Goal: Task Accomplishment & Management: Manage account settings

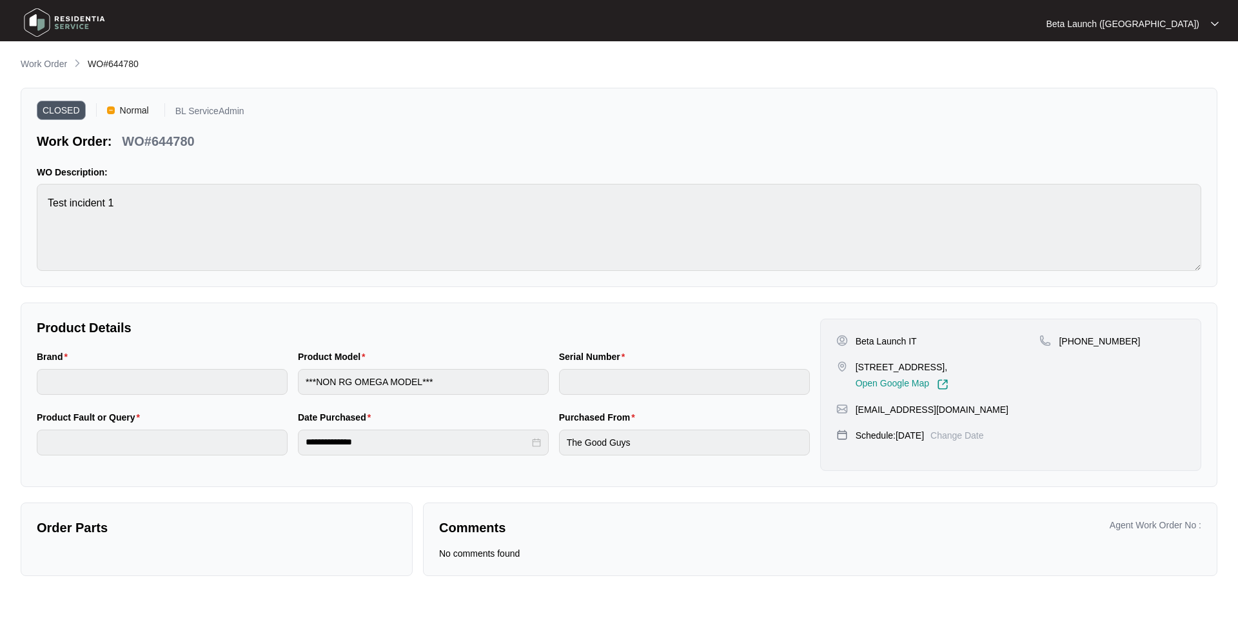
click at [421, 289] on div "**********" at bounding box center [619, 316] width 1197 height 519
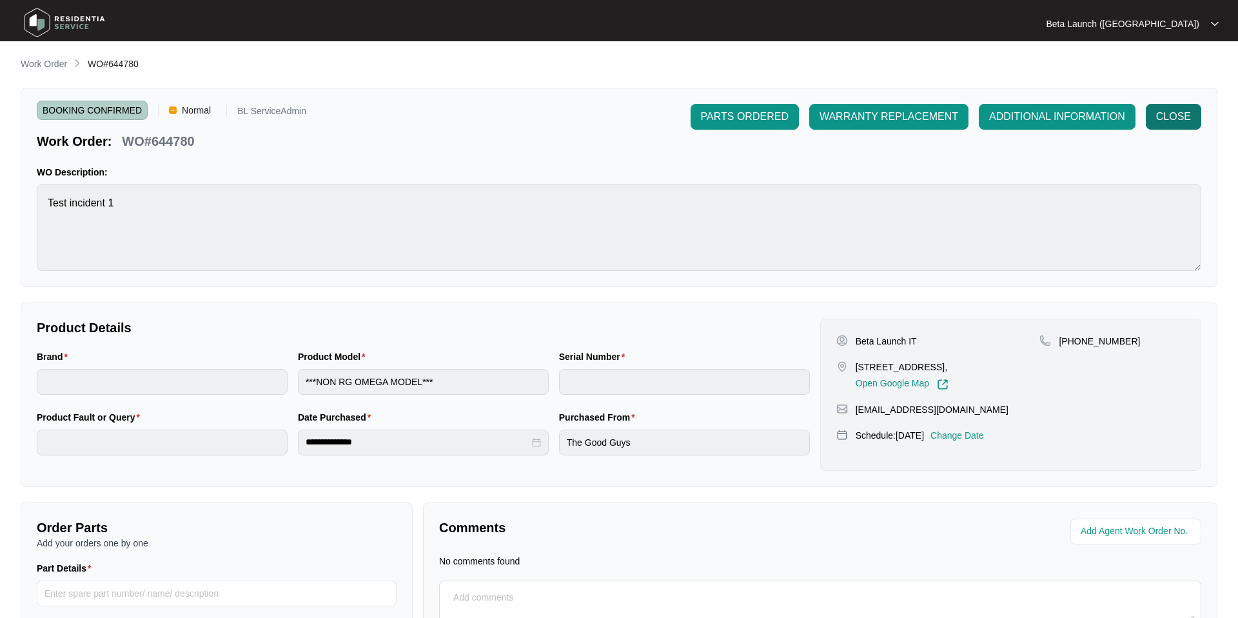
click at [1173, 117] on span "CLOSE" at bounding box center [1174, 116] width 35 height 15
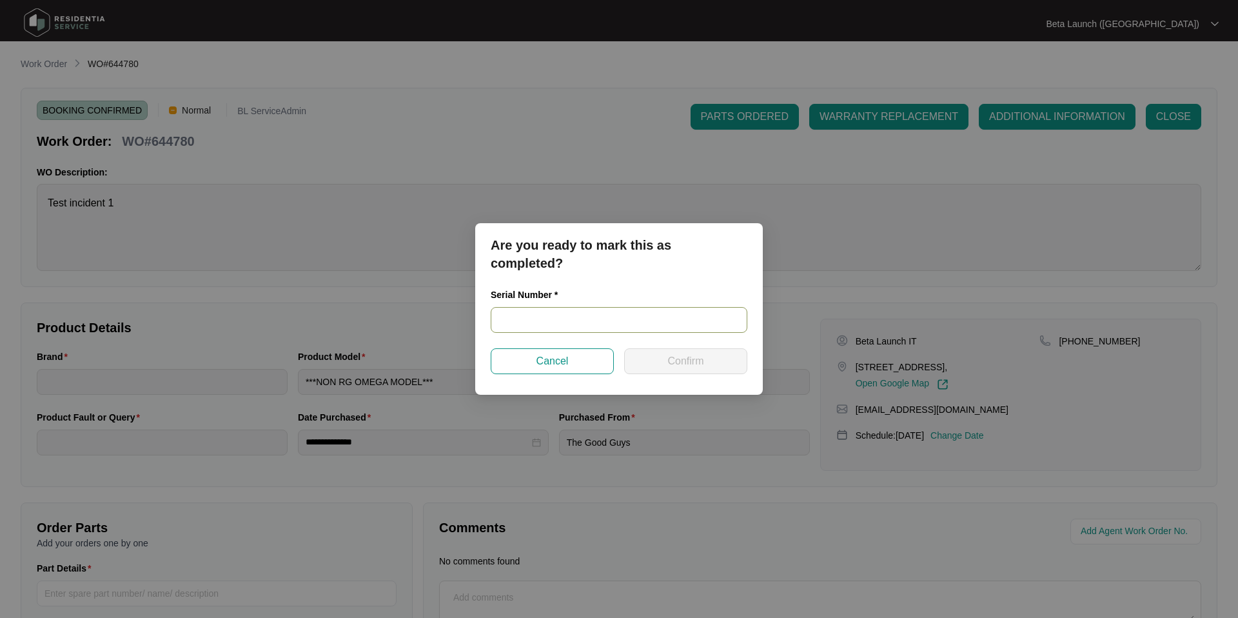
click at [524, 315] on input "text" at bounding box center [619, 320] width 257 height 26
type input "HJSD456"
click at [701, 363] on span "Confirm" at bounding box center [686, 360] width 36 height 15
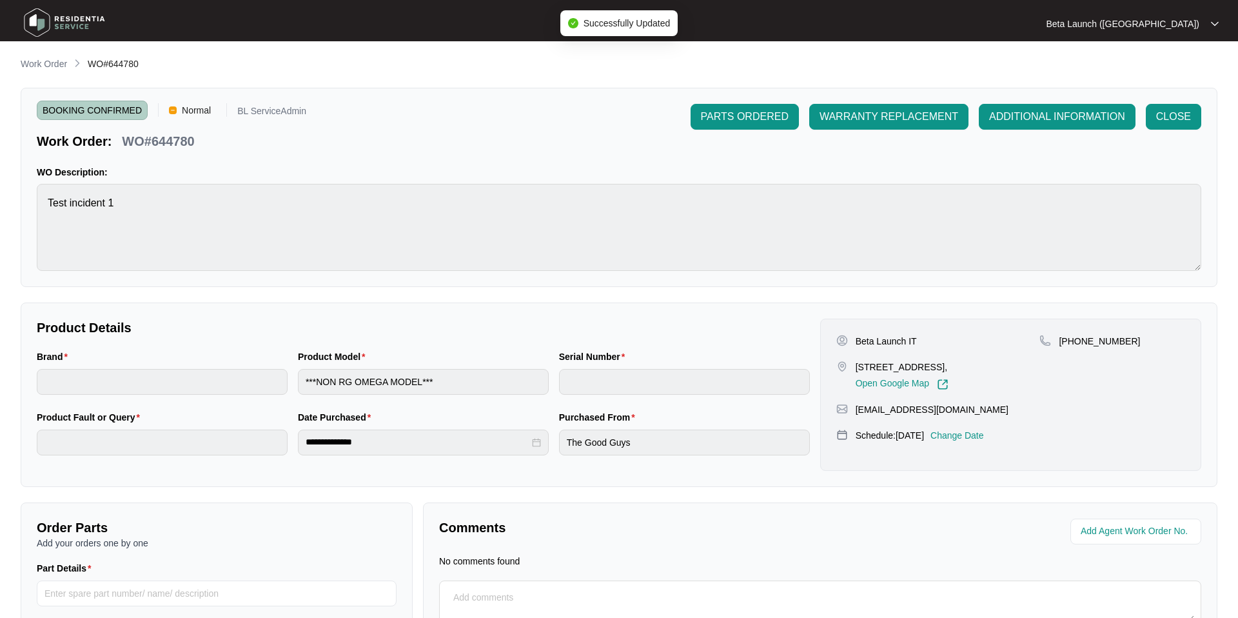
type input "HJSD456"
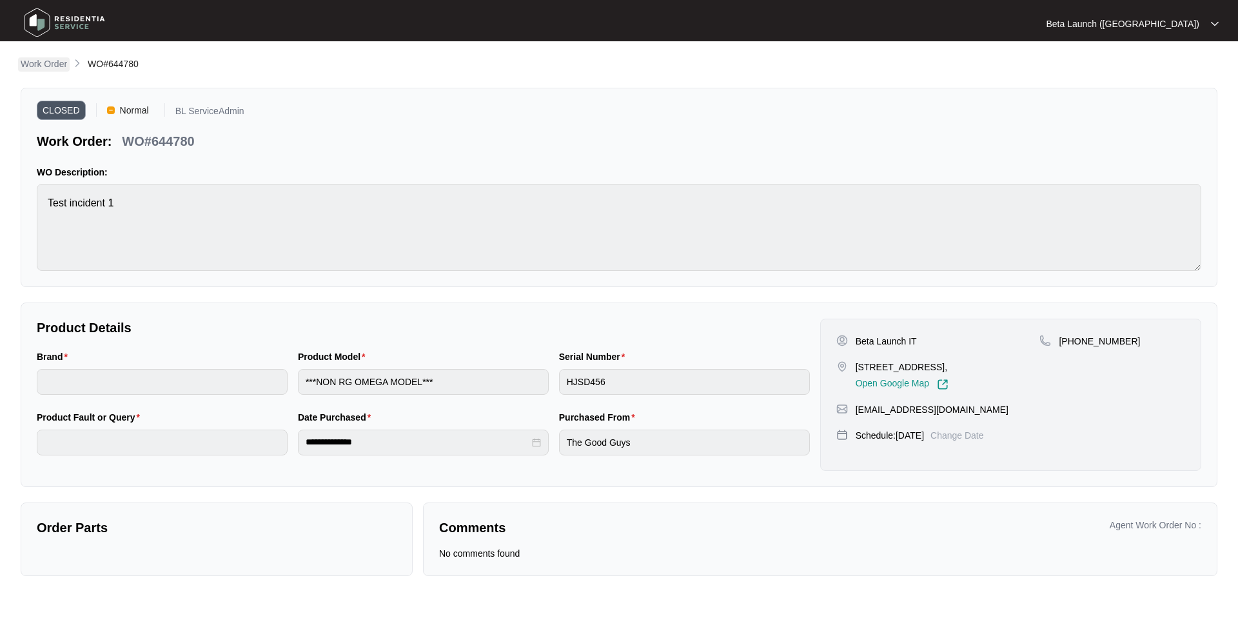
click at [45, 65] on p "Work Order" at bounding box center [44, 63] width 46 height 13
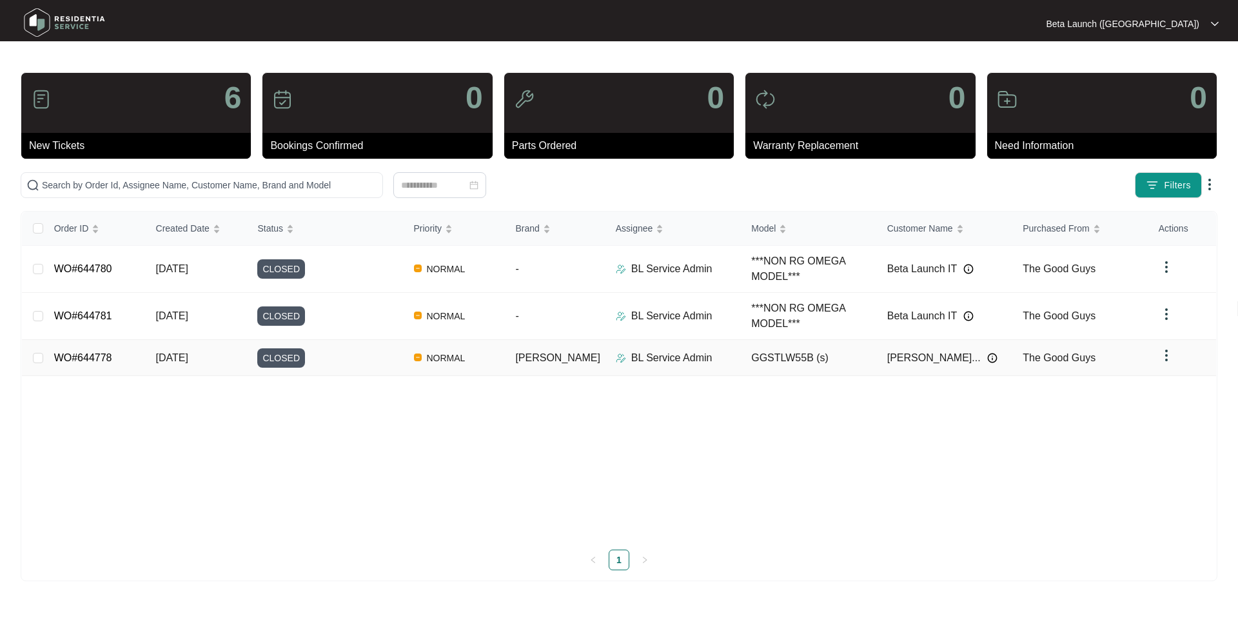
click at [95, 355] on link "WO#644778" at bounding box center [83, 357] width 58 height 11
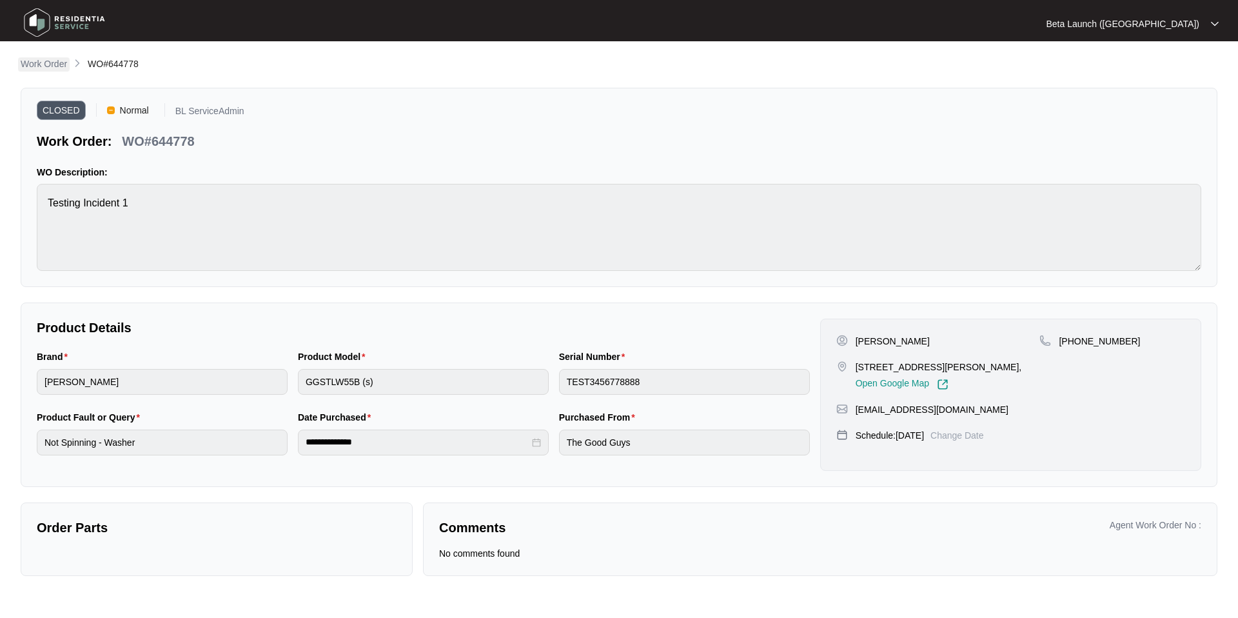
click at [44, 63] on p "Work Order" at bounding box center [44, 63] width 46 height 13
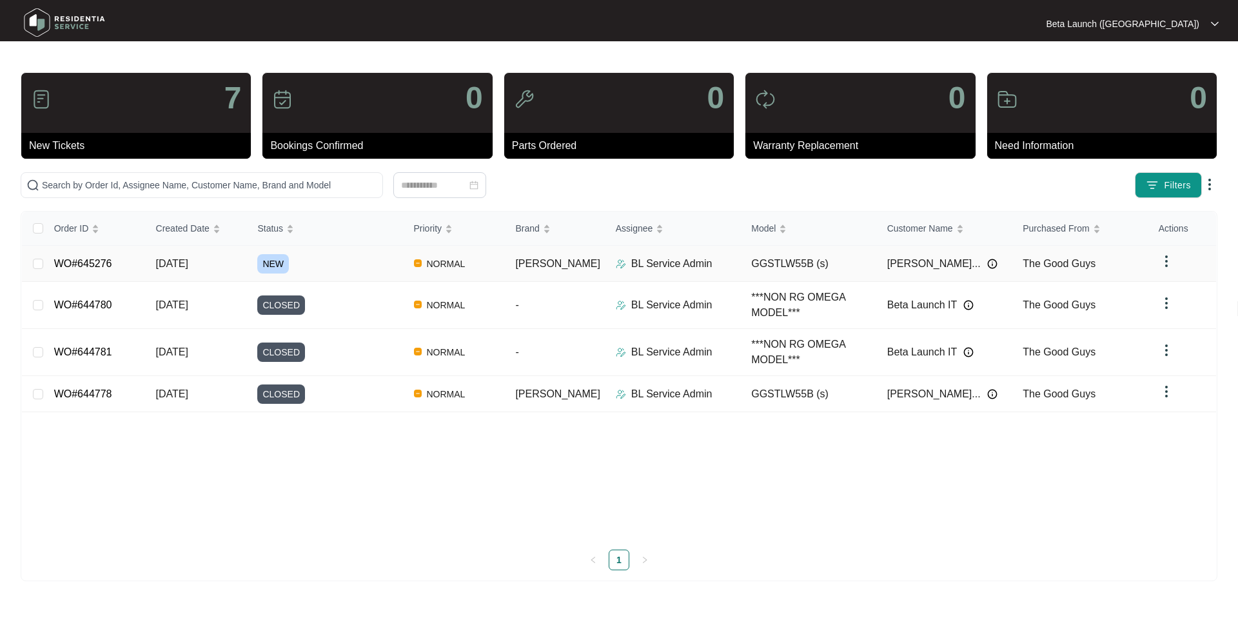
click at [94, 268] on link "WO#645276" at bounding box center [83, 263] width 58 height 11
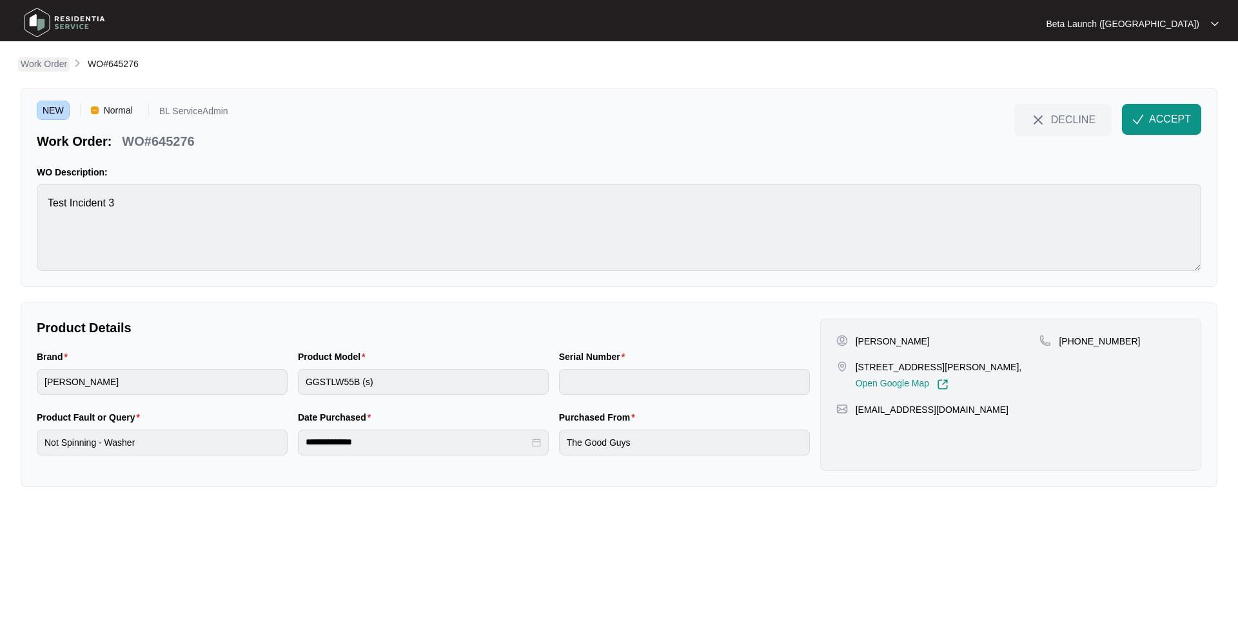
click at [45, 65] on p "Work Order" at bounding box center [44, 63] width 46 height 13
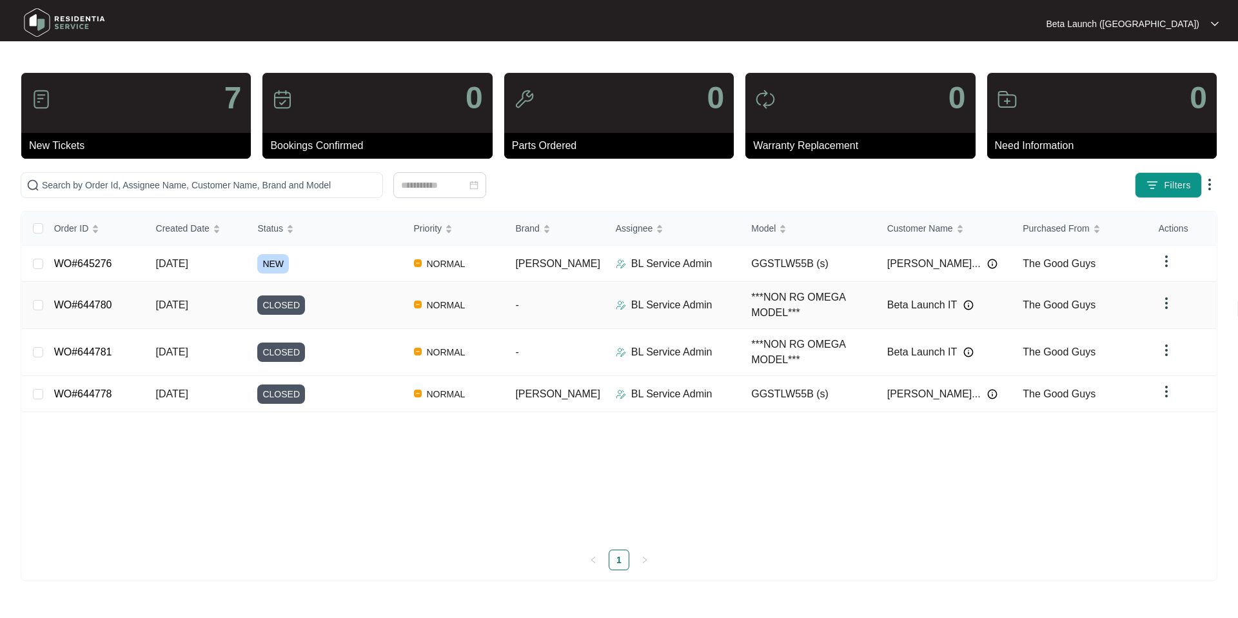
click at [99, 305] on link "WO#644780" at bounding box center [83, 304] width 58 height 11
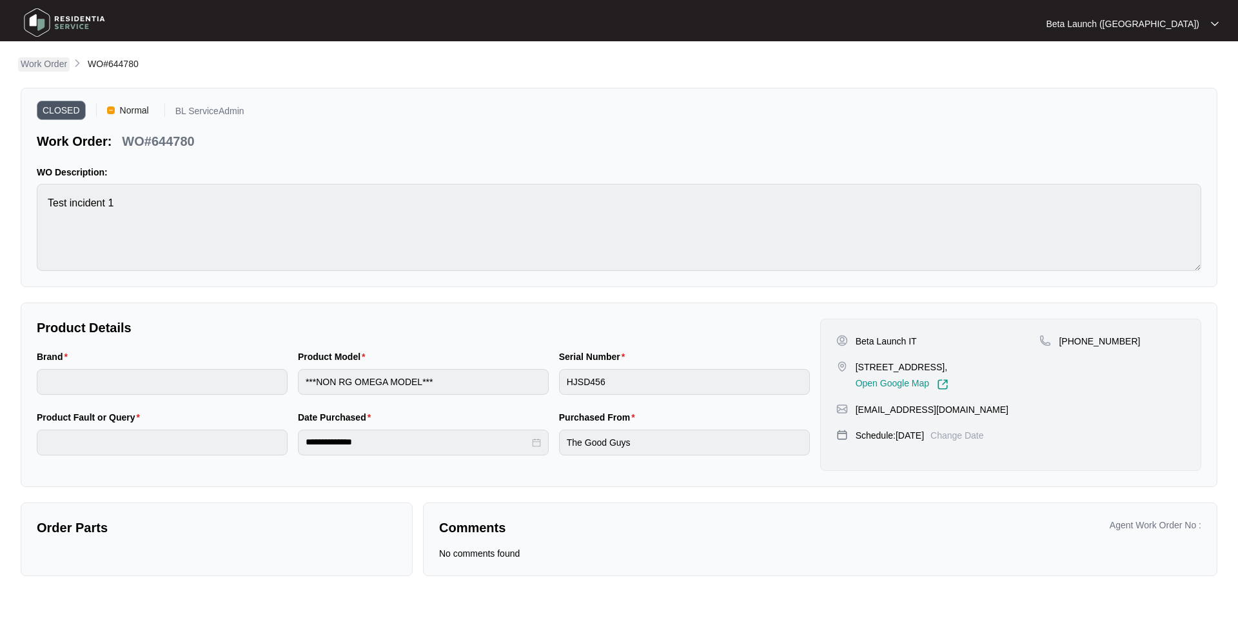
click at [55, 66] on p "Work Order" at bounding box center [44, 63] width 46 height 13
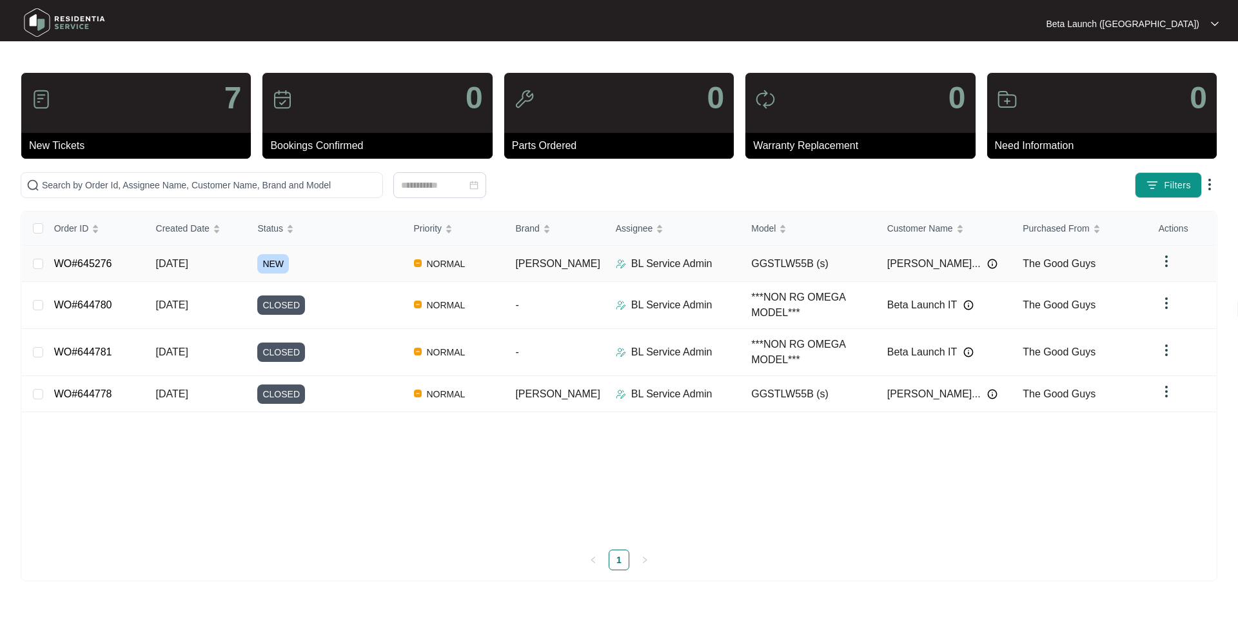
click at [96, 266] on link "WO#645276" at bounding box center [83, 263] width 58 height 11
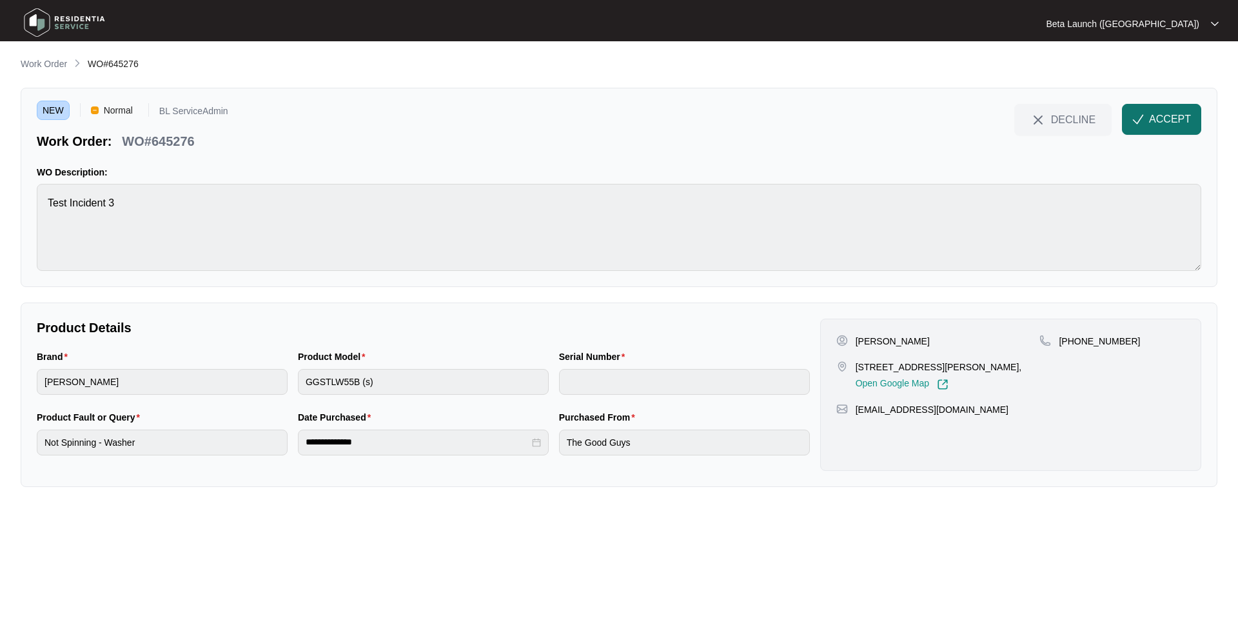
click at [1168, 115] on span "ACCEPT" at bounding box center [1170, 119] width 42 height 15
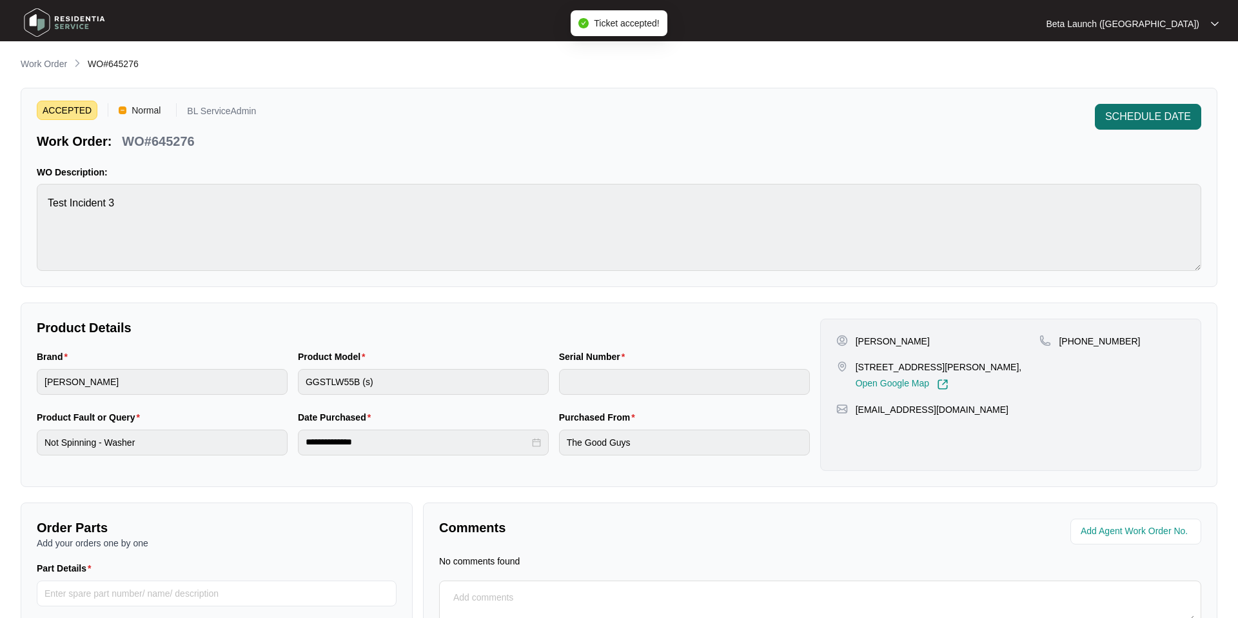
click at [1139, 119] on span "SCHEDULE DATE" at bounding box center [1149, 116] width 86 height 15
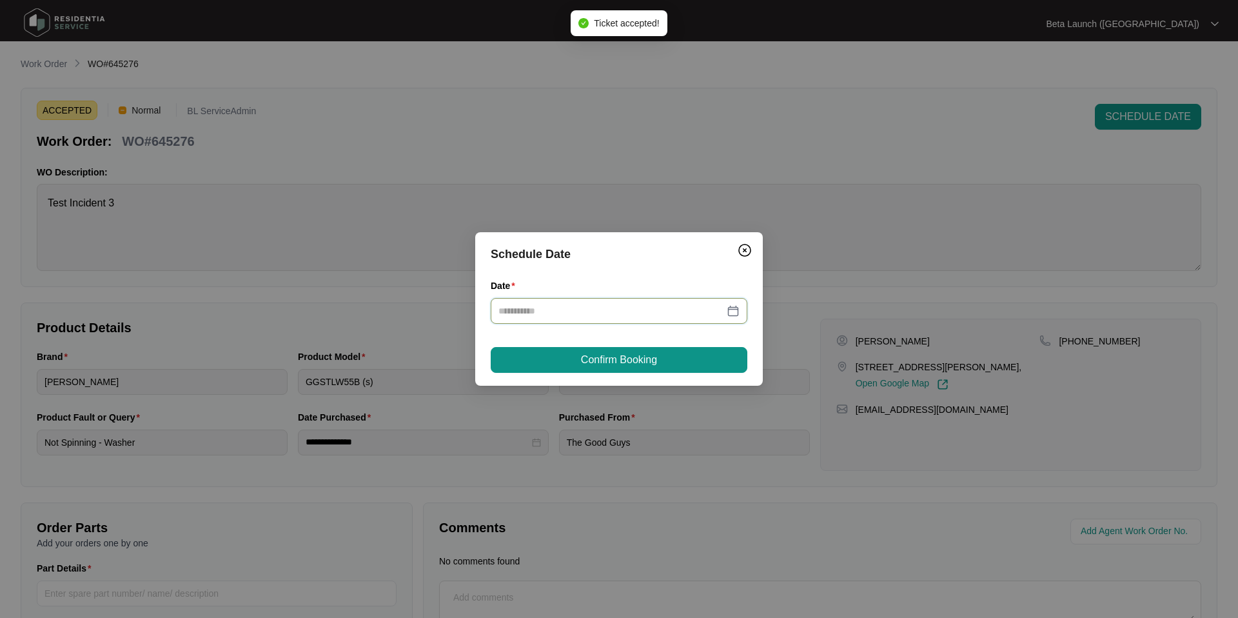
click at [626, 307] on input "Date" at bounding box center [612, 311] width 226 height 14
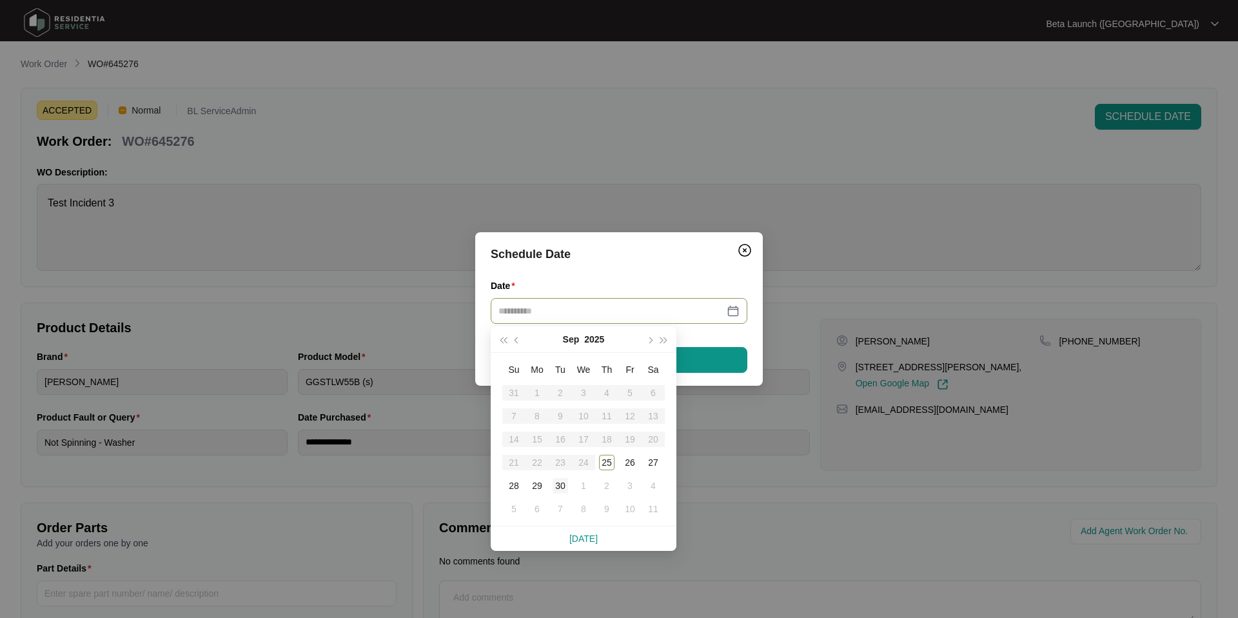
type input "**********"
click at [562, 490] on div "30" at bounding box center [560, 485] width 15 height 15
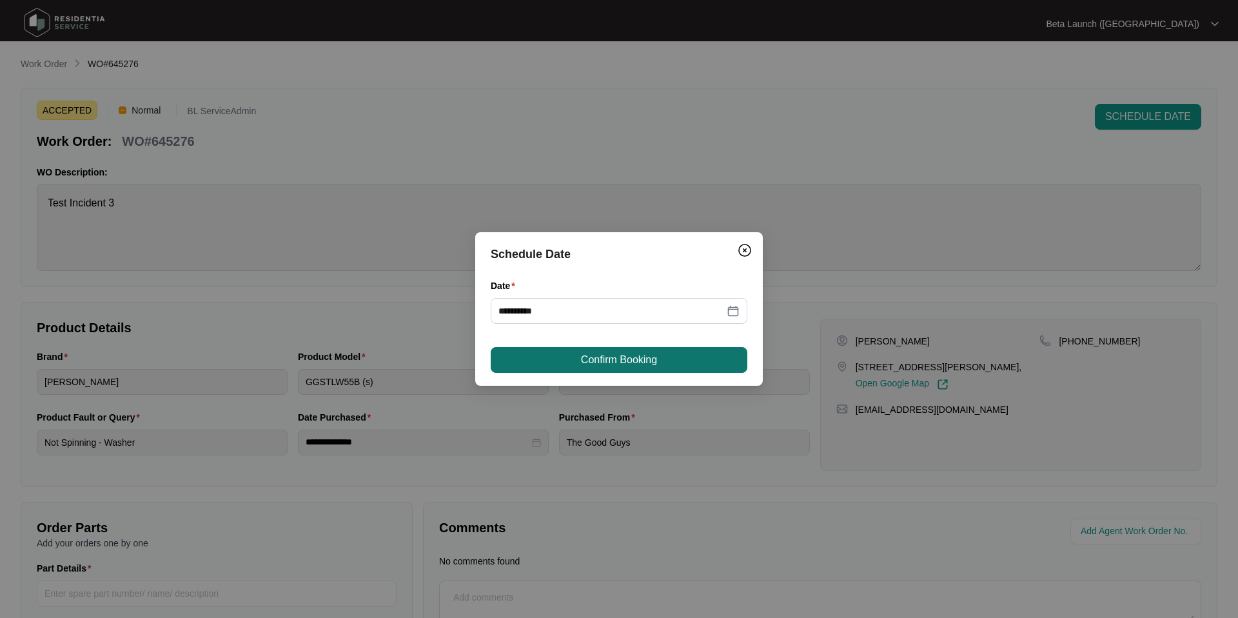
click at [628, 362] on span "Confirm Booking" at bounding box center [619, 359] width 76 height 15
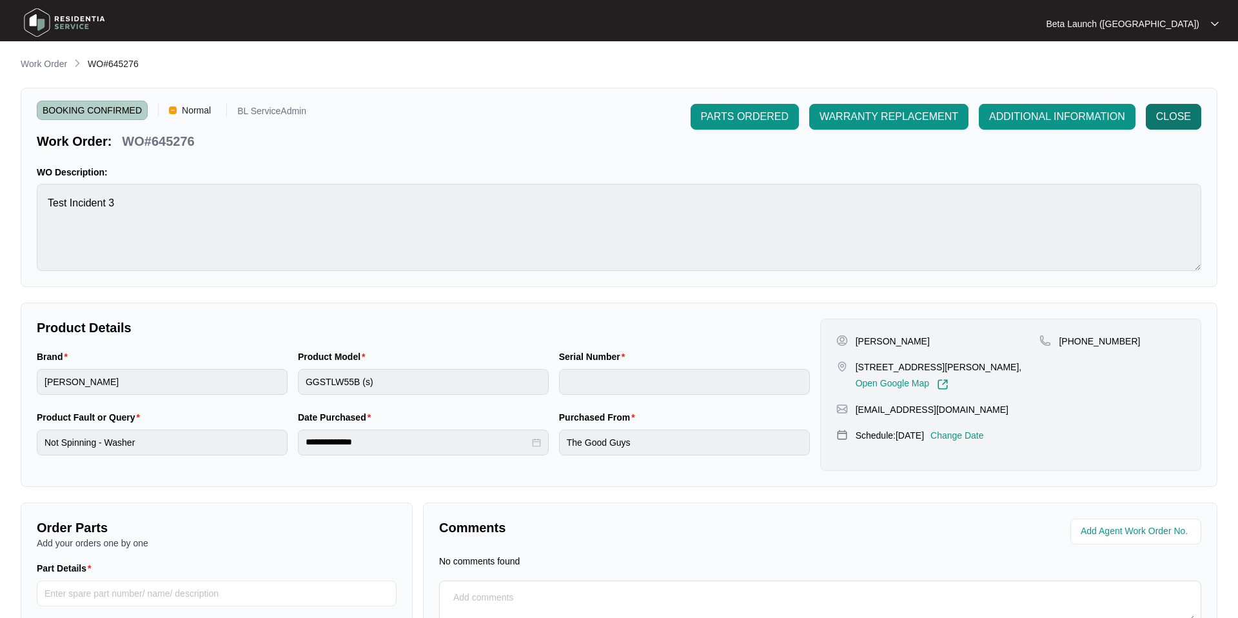
click at [1177, 114] on span "CLOSE" at bounding box center [1174, 116] width 35 height 15
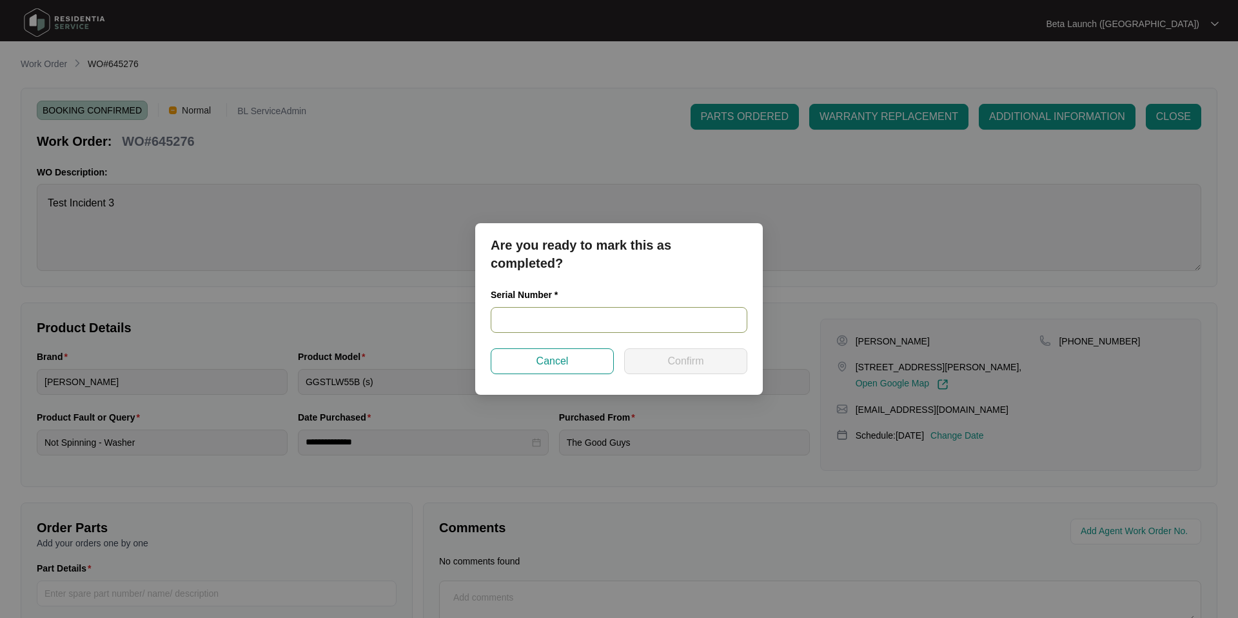
click at [520, 314] on input "text" at bounding box center [619, 320] width 257 height 26
type input "TEST23434"
click at [674, 361] on span "Confirm" at bounding box center [686, 360] width 36 height 15
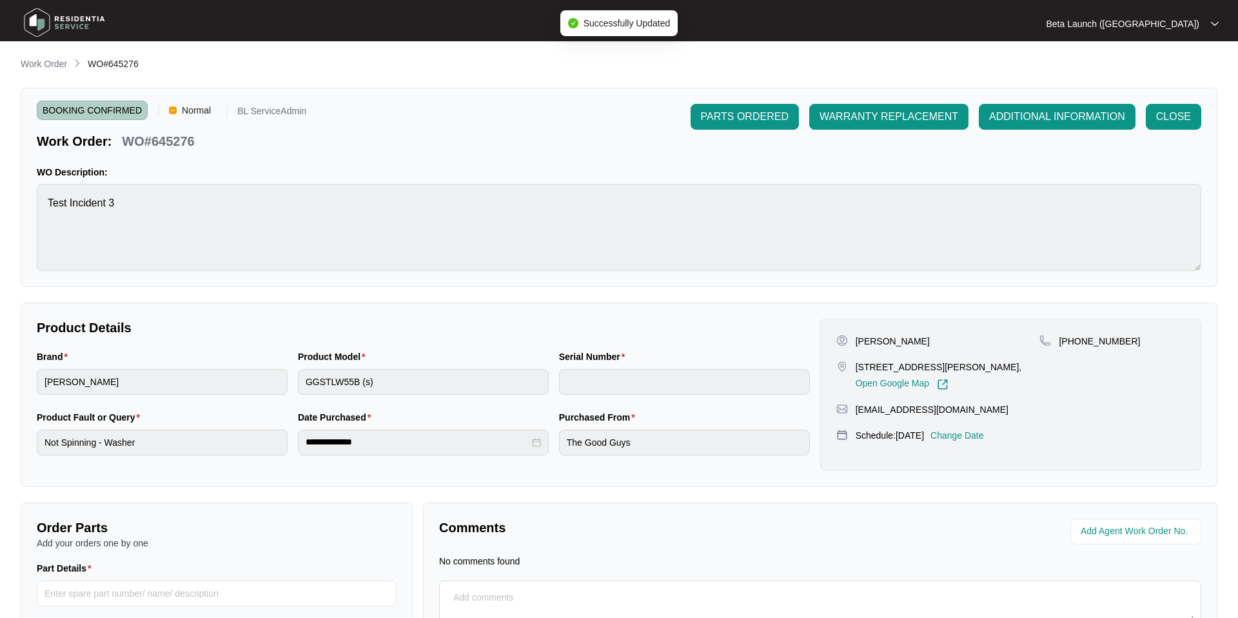
type input "TEST23434"
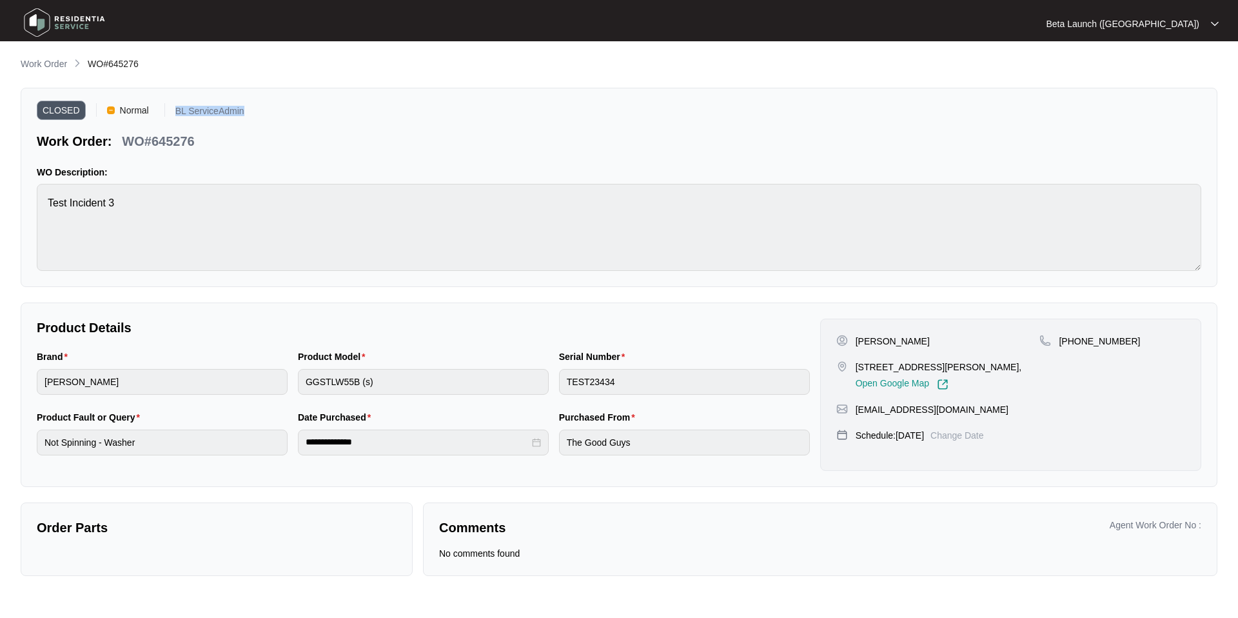
drag, startPoint x: 173, startPoint y: 112, endPoint x: 275, endPoint y: 113, distance: 102.6
click at [275, 113] on div "CLOSED Normal BL ServiceAdmin Work Order: WO#645276" at bounding box center [619, 127] width 1165 height 46
click at [353, 108] on div "CLOSED Normal BL ServiceAdmin Work Order: WO#645276" at bounding box center [619, 127] width 1165 height 46
click at [632, 368] on div "Serial Number" at bounding box center [684, 359] width 251 height 19
click at [55, 72] on li "Work Order" at bounding box center [44, 64] width 46 height 15
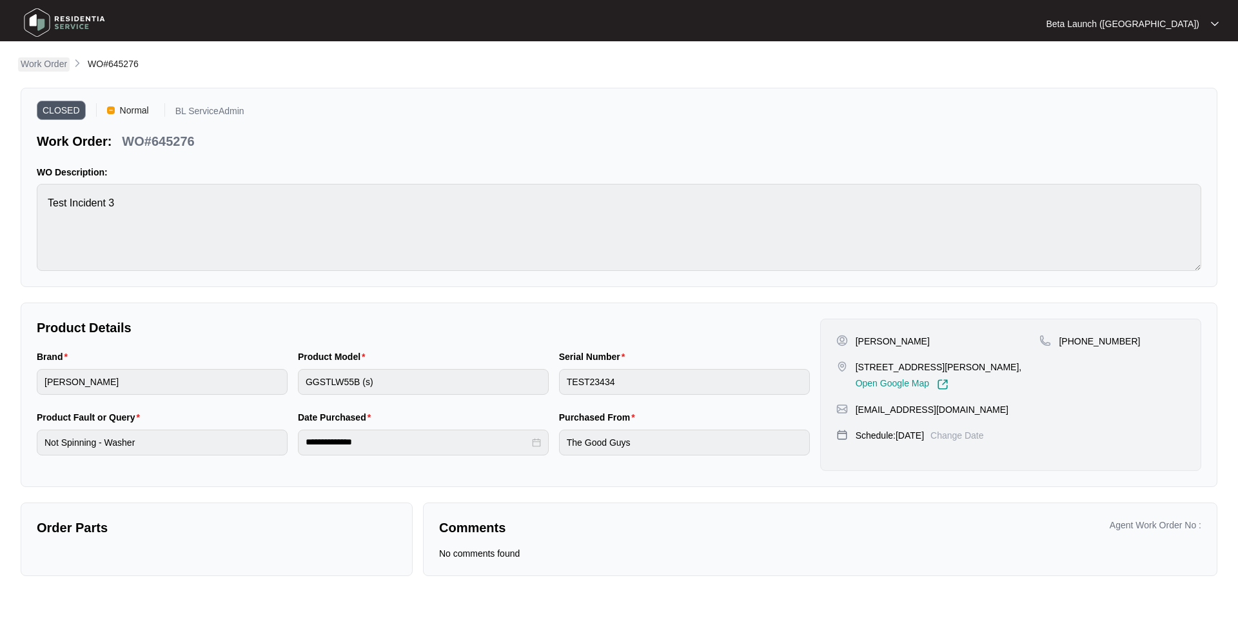
click at [54, 66] on p "Work Order" at bounding box center [44, 63] width 46 height 13
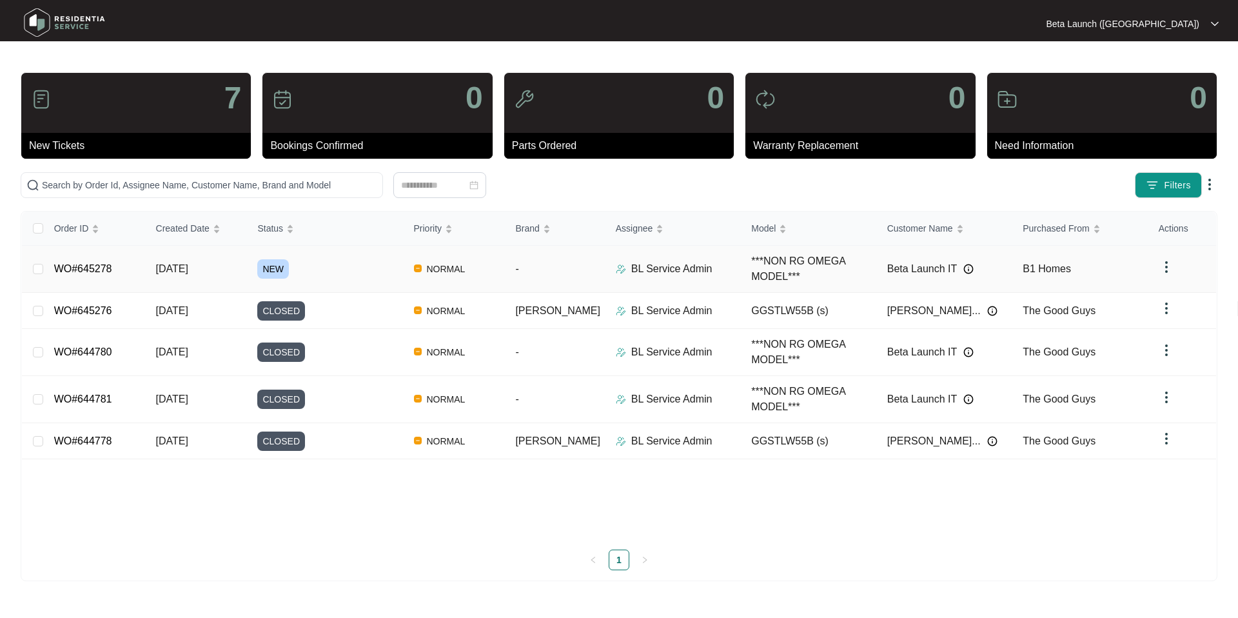
click at [104, 270] on link "WO#645278" at bounding box center [83, 268] width 58 height 11
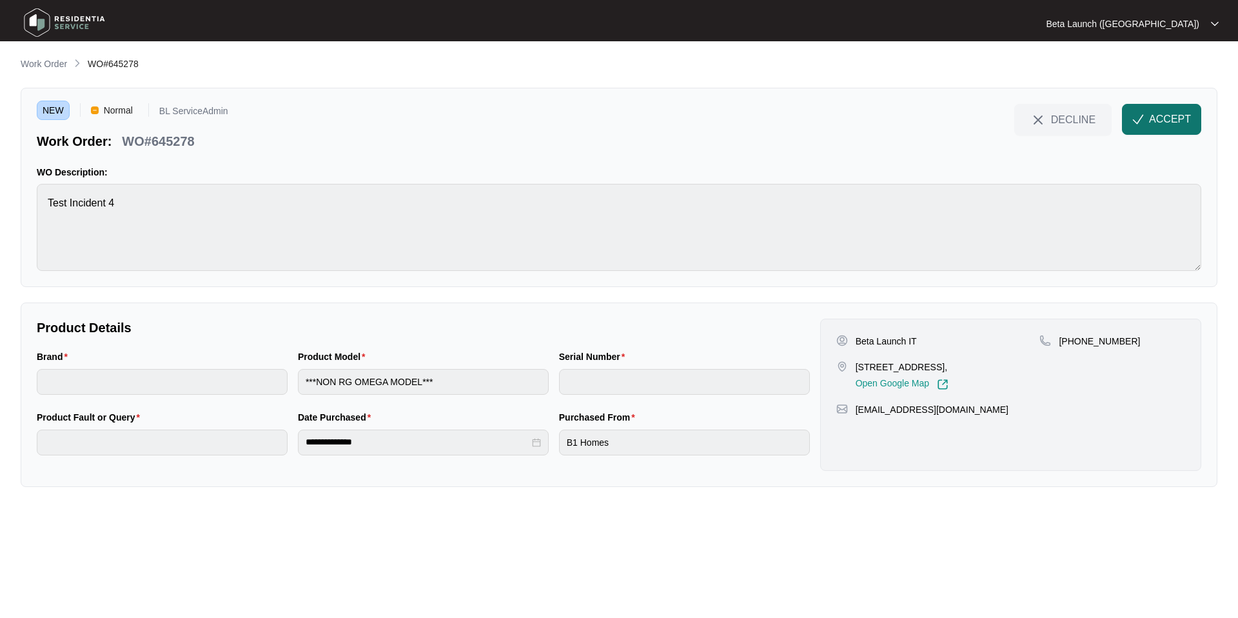
click at [1184, 123] on span "ACCEPT" at bounding box center [1170, 119] width 42 height 15
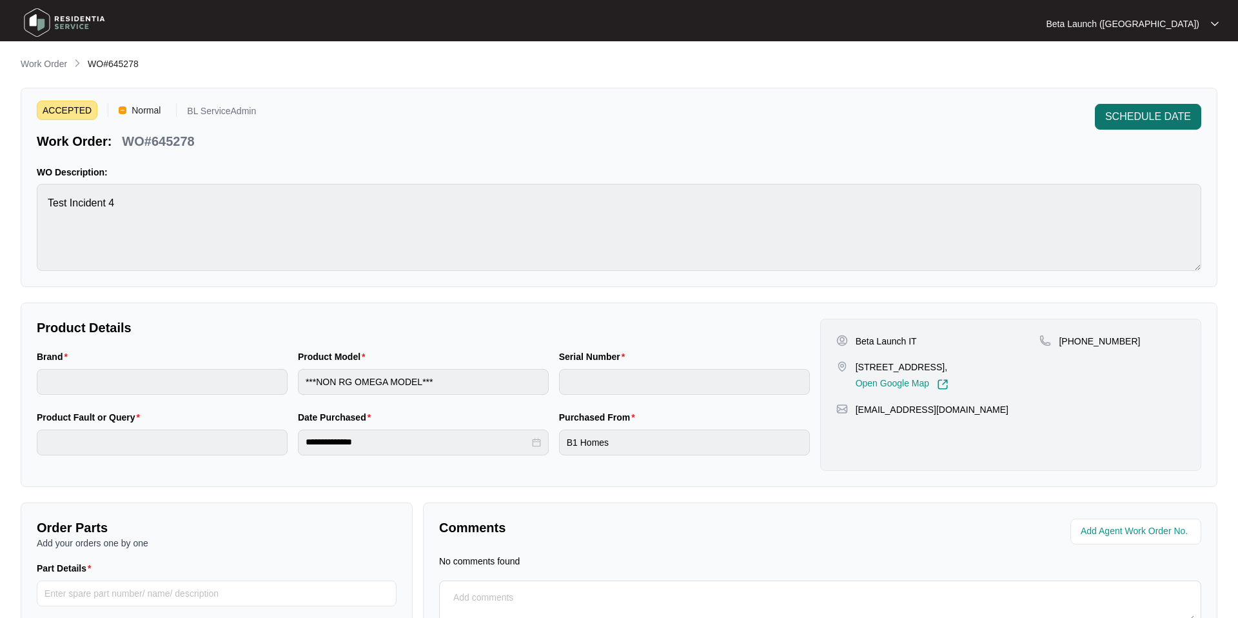
click at [1160, 119] on span "SCHEDULE DATE" at bounding box center [1149, 116] width 86 height 15
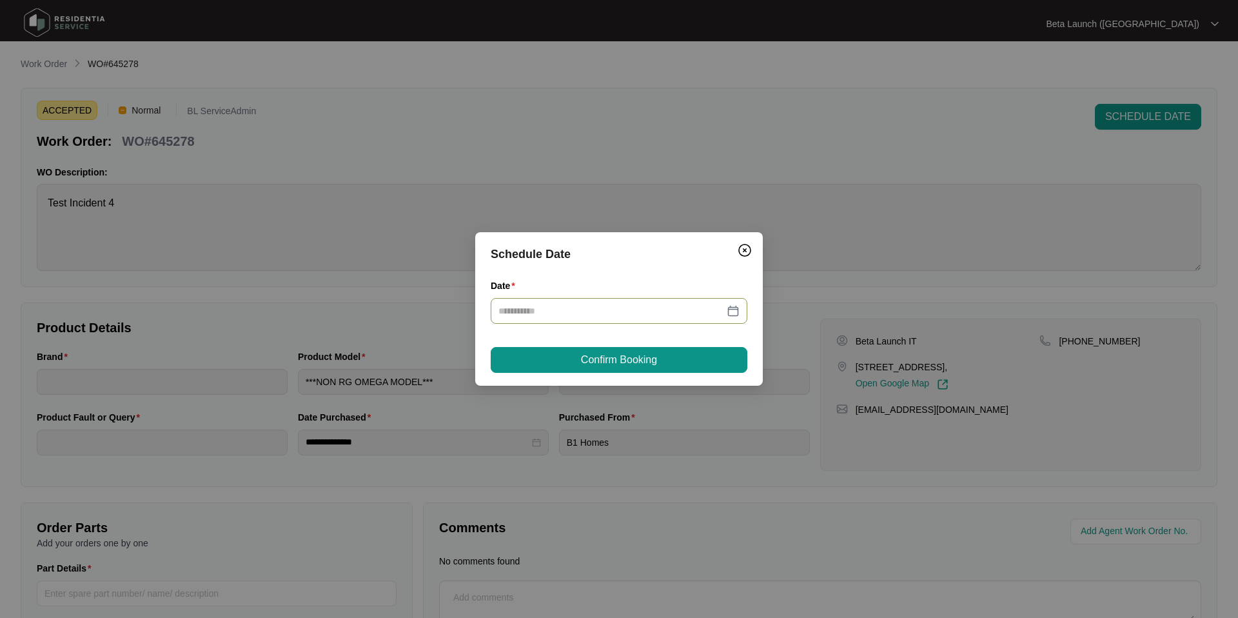
click at [730, 312] on div at bounding box center [619, 311] width 241 height 14
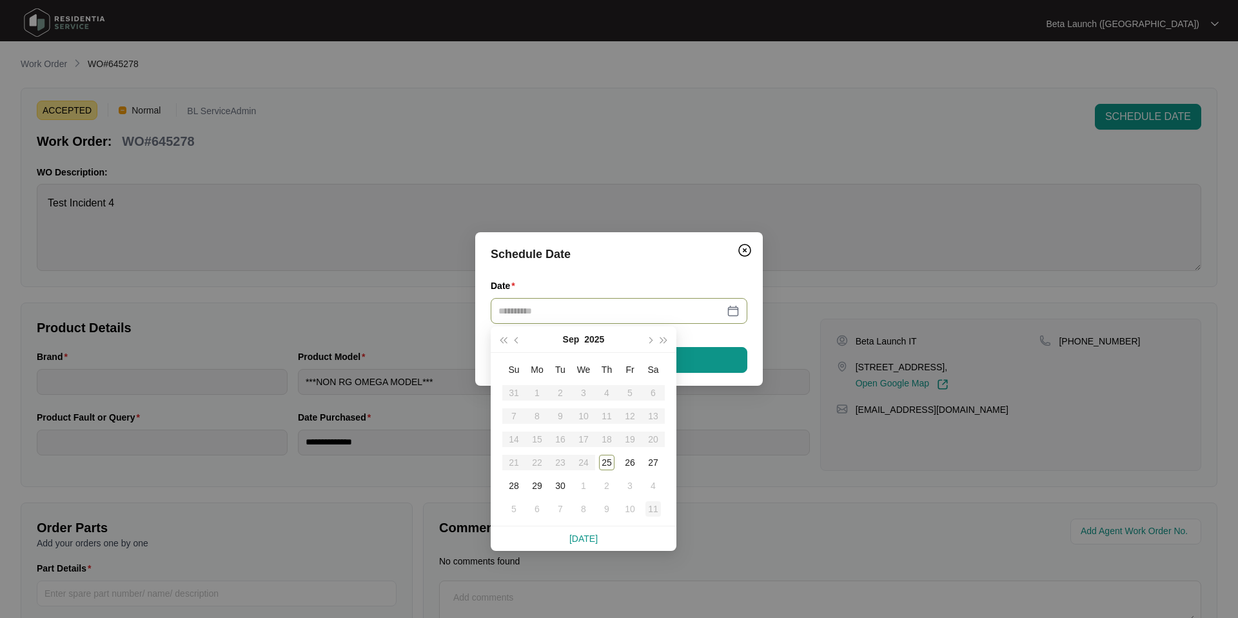
type input "**********"
click at [656, 508] on div "11" at bounding box center [653, 508] width 15 height 15
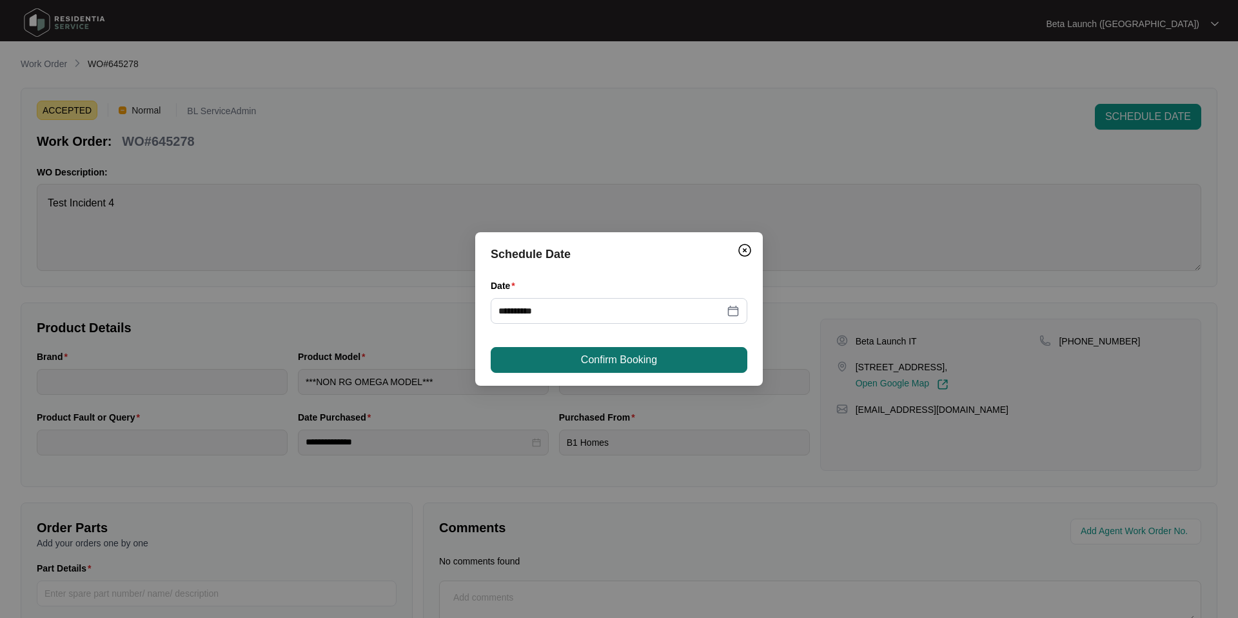
click at [598, 348] on button "Confirm Booking" at bounding box center [619, 360] width 257 height 26
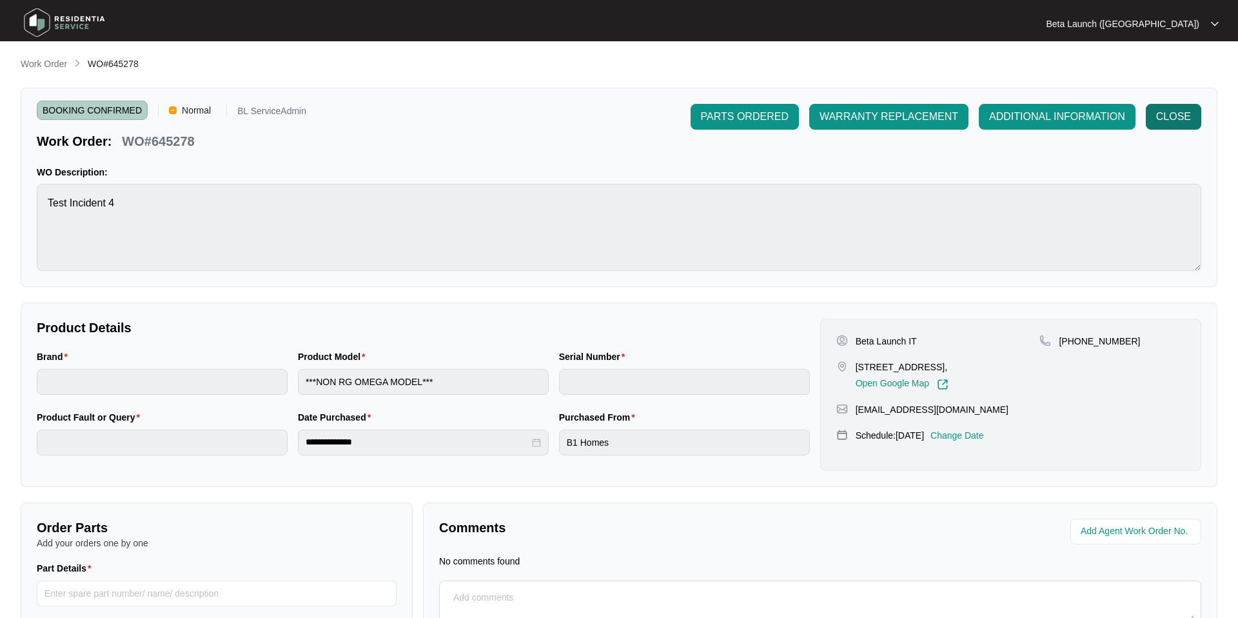
click at [1184, 121] on span "CLOSE" at bounding box center [1174, 116] width 35 height 15
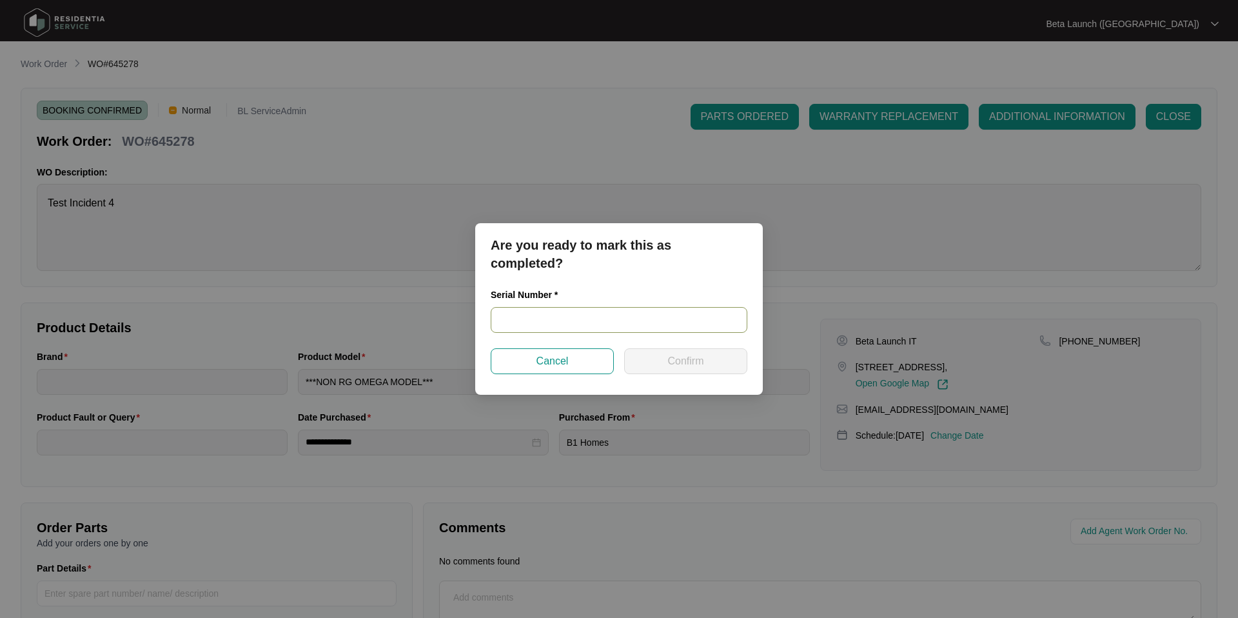
click at [561, 316] on input "text" at bounding box center [619, 320] width 257 height 26
type input "TEST2342343"
click at [701, 363] on span "Confirm" at bounding box center [686, 360] width 36 height 15
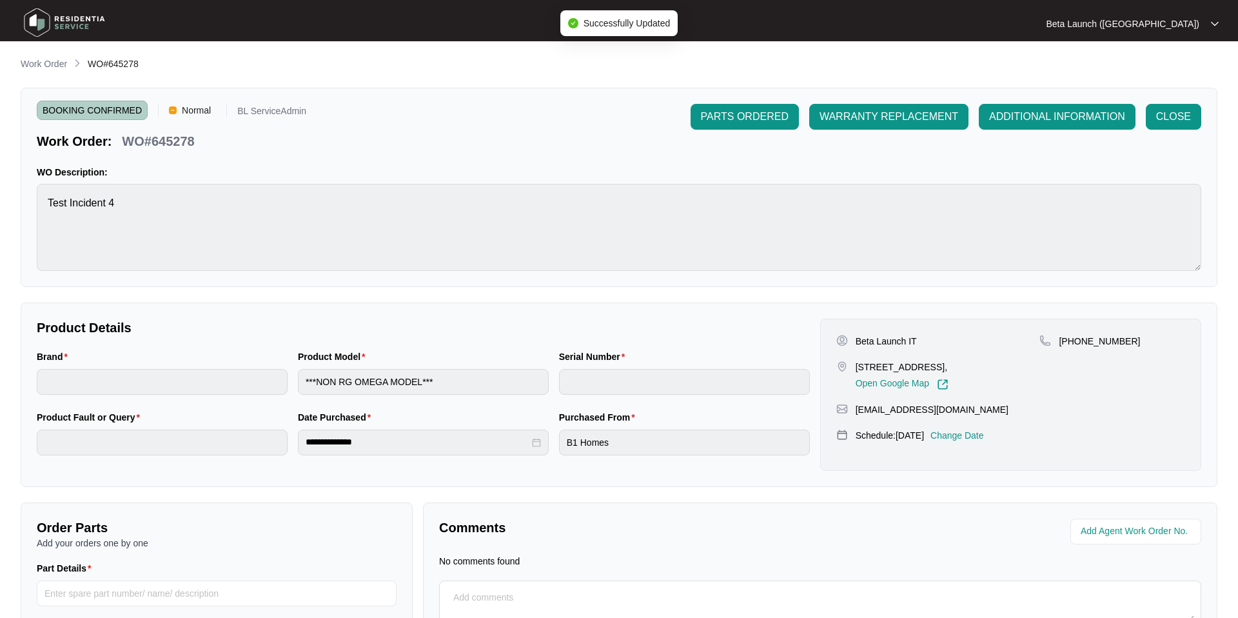
type input "TEST2342343"
